Goal: Task Accomplishment & Management: Manage account settings

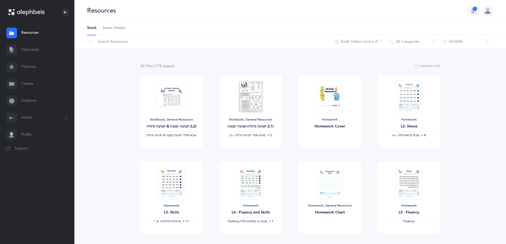
click at [30, 85] on link "Classes" at bounding box center [37, 83] width 74 height 17
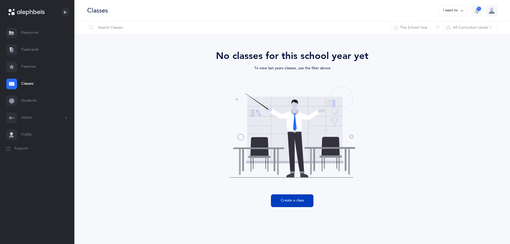
click at [295, 201] on button "Create a class" at bounding box center [292, 200] width 42 height 13
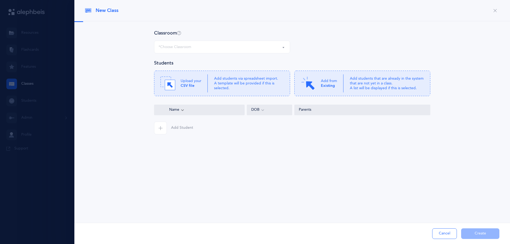
select select
click at [439, 232] on button "Cancel" at bounding box center [444, 233] width 25 height 11
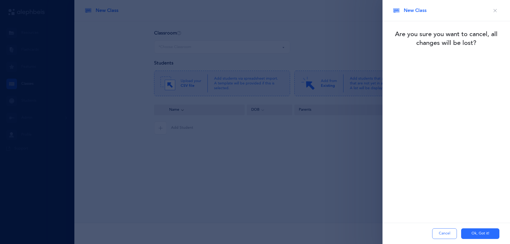
click at [476, 229] on button "Ok, Got it!" at bounding box center [480, 233] width 38 height 11
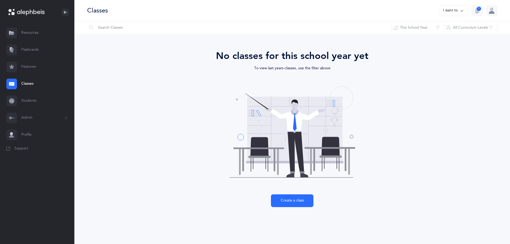
click at [24, 134] on link "Profile" at bounding box center [37, 134] width 74 height 17
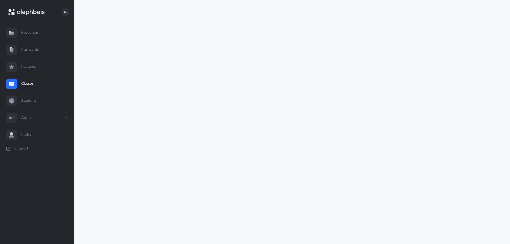
click at [28, 114] on button "Admin" at bounding box center [37, 117] width 74 height 17
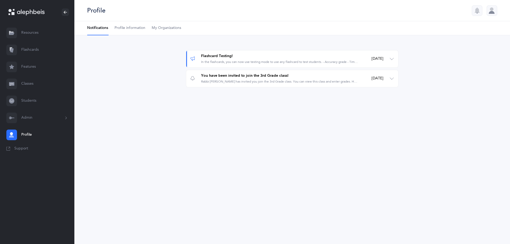
click at [29, 116] on button "Admin" at bounding box center [37, 117] width 74 height 17
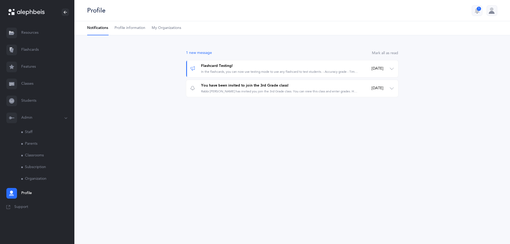
click at [33, 155] on link "Classrooms" at bounding box center [47, 156] width 53 height 12
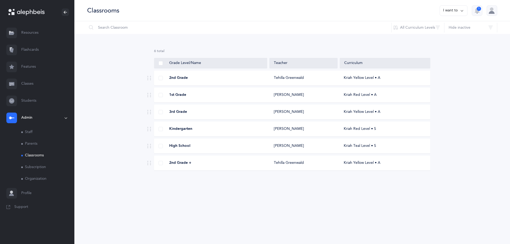
click at [458, 10] on button "I want to" at bounding box center [454, 10] width 28 height 11
click at [440, 28] on button "Add new classroom" at bounding box center [442, 28] width 41 height 10
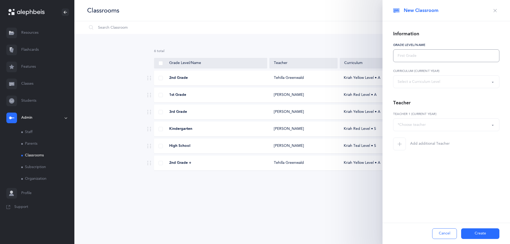
click at [425, 59] on input "text" at bounding box center [446, 55] width 106 height 13
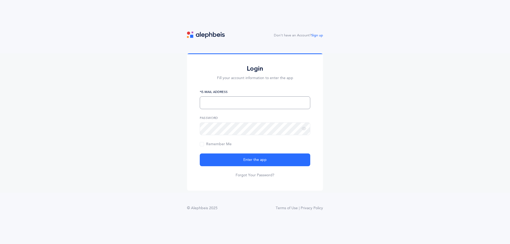
type input "[EMAIL_ADDRESS][DOMAIN_NAME]"
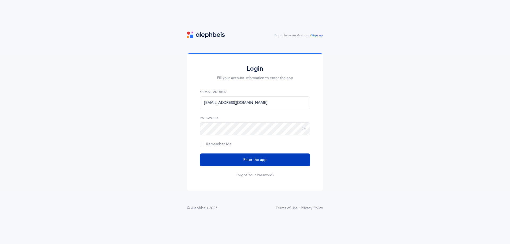
click at [258, 157] on span "Enter the app" at bounding box center [254, 160] width 23 height 6
